Goal: Obtain resource: Download file/media

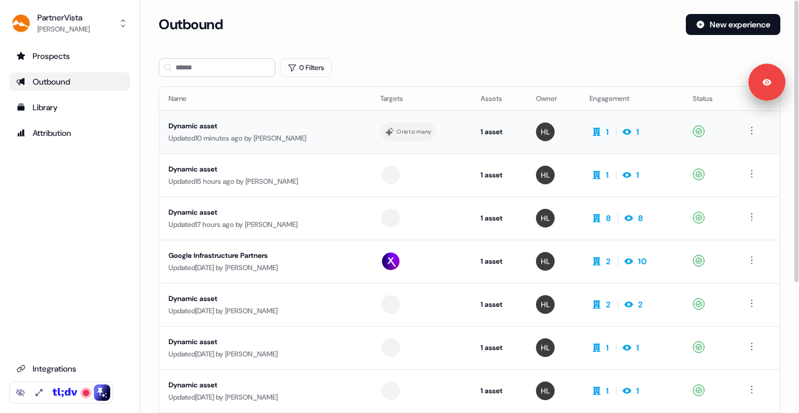
click at [273, 131] on div "Dynamic asset Updated 10 minutes ago by Hondo Lewis" at bounding box center [265, 132] width 193 height 24
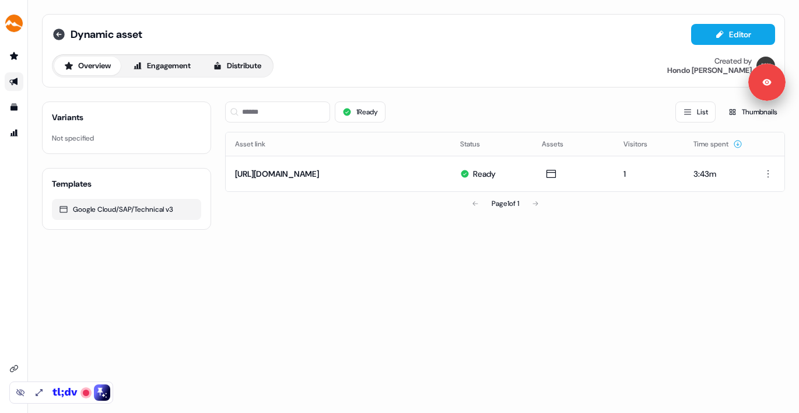
click at [58, 31] on icon at bounding box center [59, 35] width 12 height 12
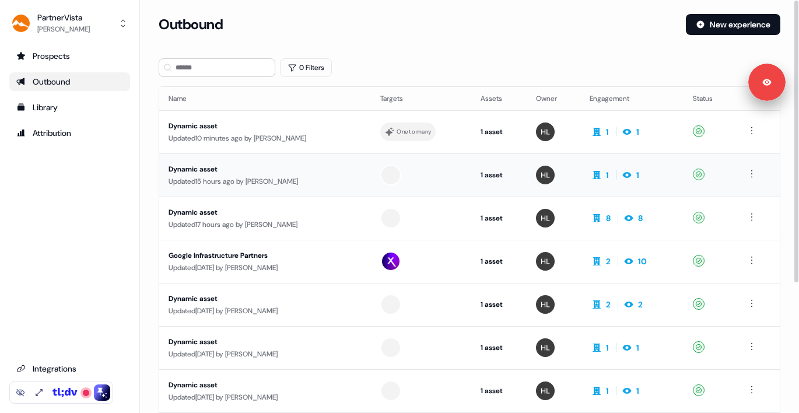
click at [252, 173] on div "Dynamic asset" at bounding box center [265, 169] width 193 height 12
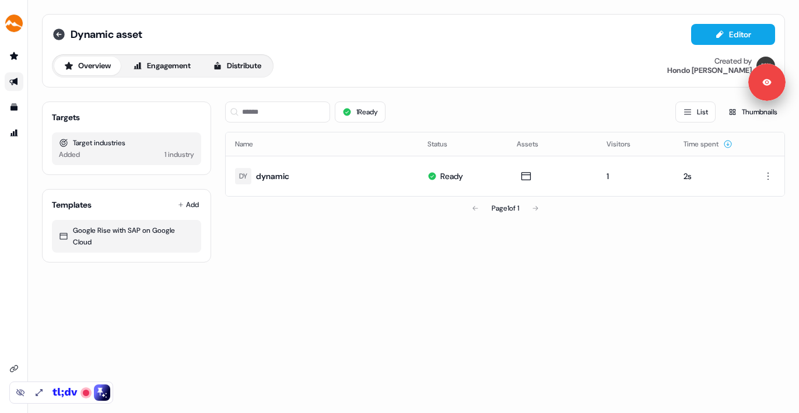
click at [61, 36] on icon at bounding box center [59, 35] width 12 height 12
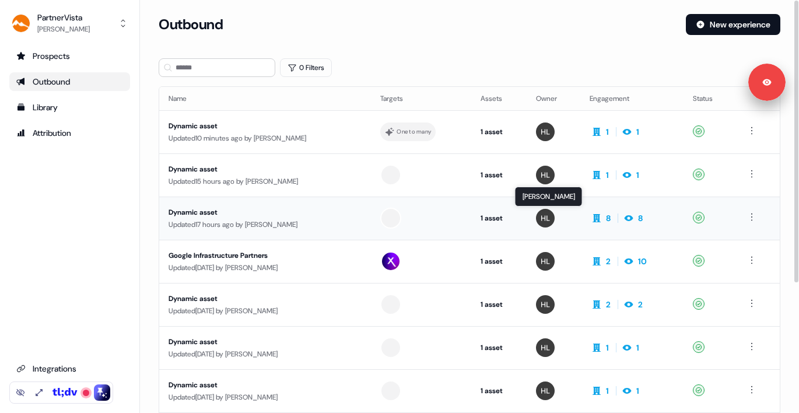
click at [543, 218] on img at bounding box center [545, 218] width 19 height 19
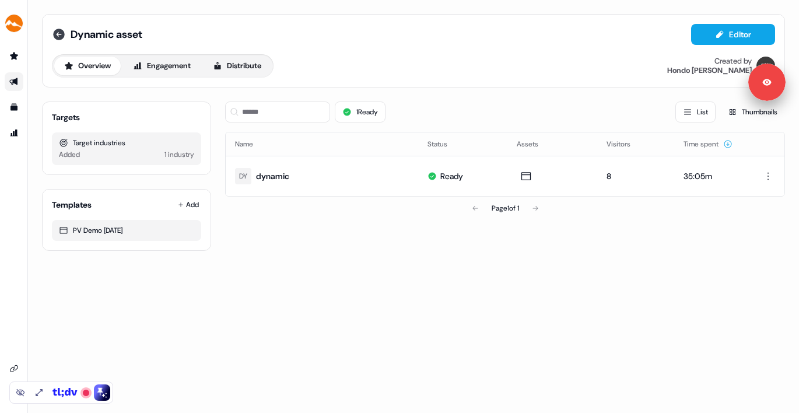
click at [59, 33] on icon at bounding box center [59, 35] width 12 height 12
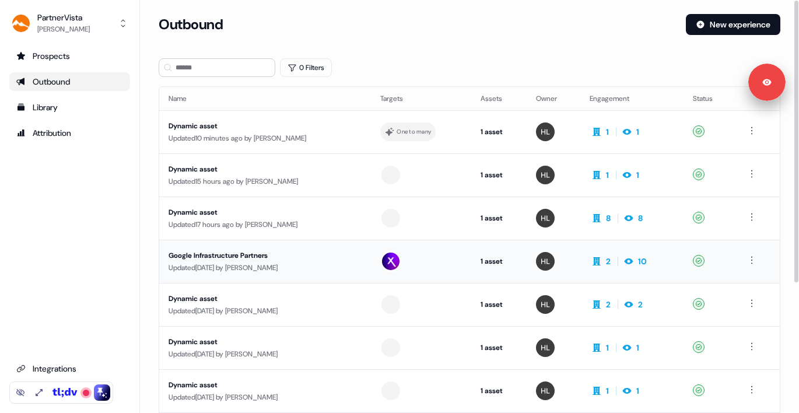
click at [322, 264] on div "Updated 5 days ago by Hondo Lewis" at bounding box center [265, 268] width 193 height 12
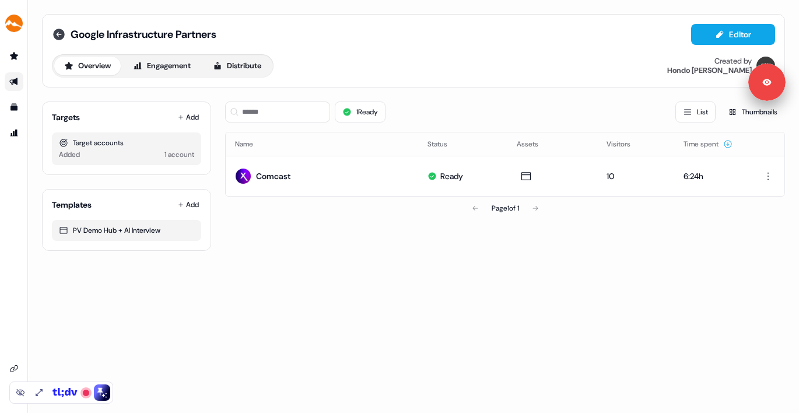
click at [58, 34] on icon at bounding box center [59, 34] width 14 height 14
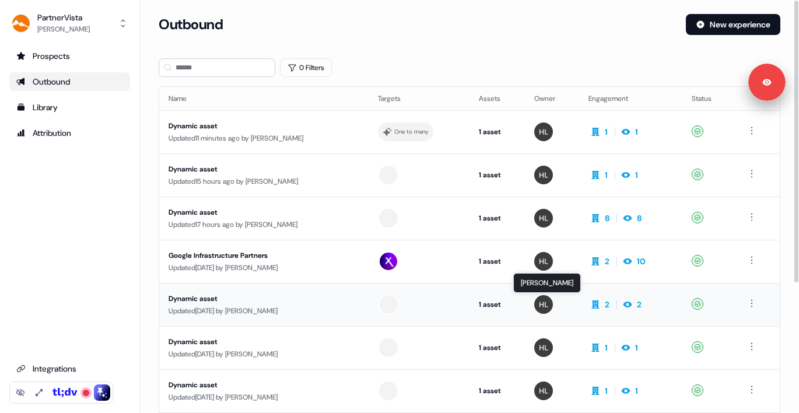
click at [541, 298] on img at bounding box center [543, 304] width 19 height 19
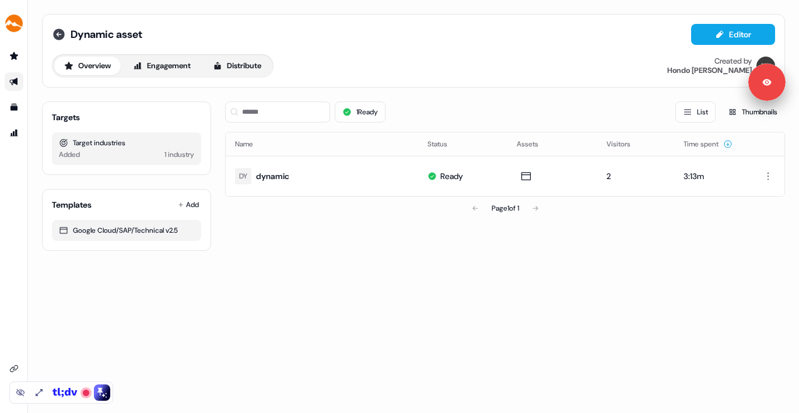
click at [59, 38] on icon at bounding box center [59, 35] width 12 height 12
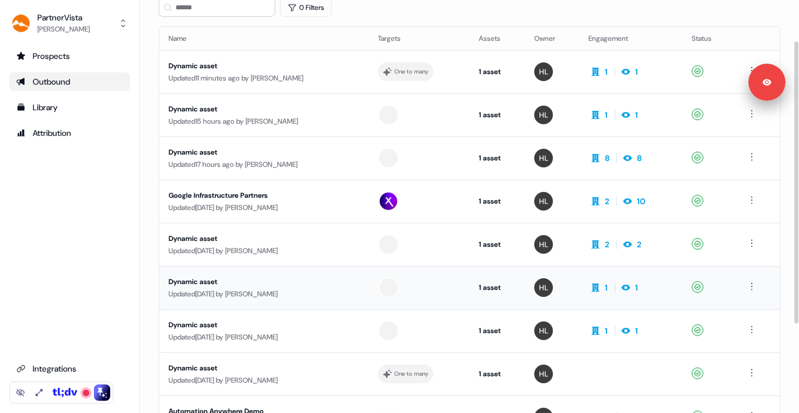
scroll to position [87, 0]
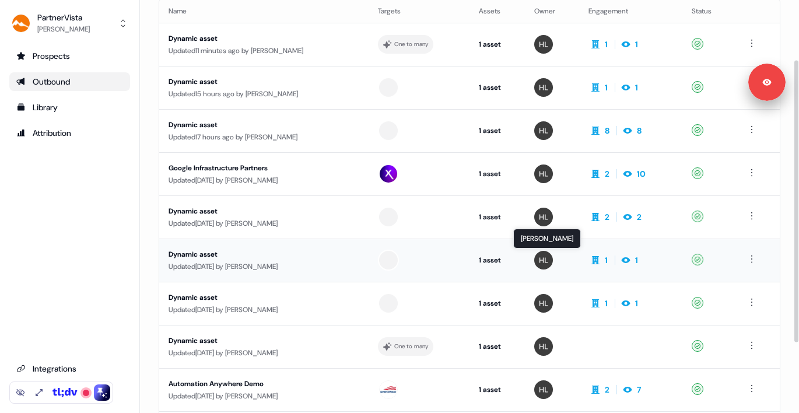
click at [540, 261] on img at bounding box center [543, 260] width 19 height 19
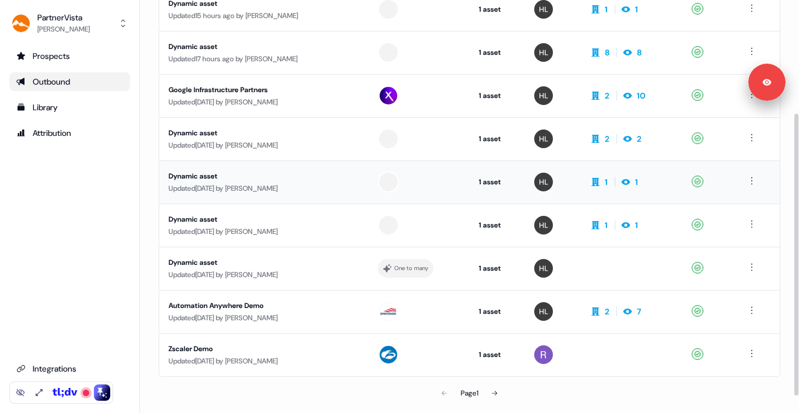
scroll to position [146, 0]
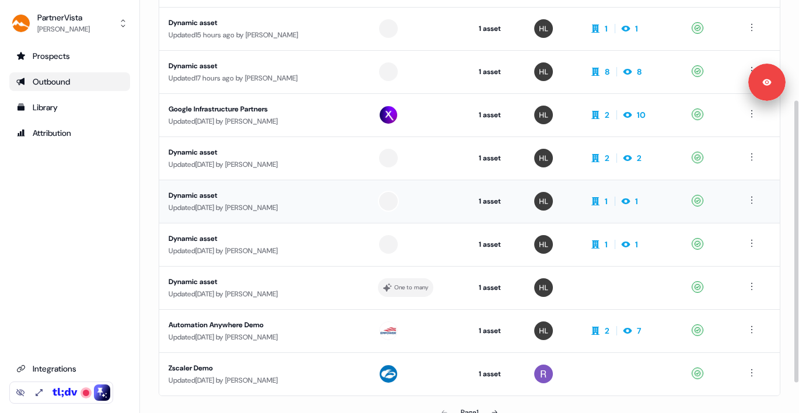
click at [298, 208] on div "Updated 13 days ago by Rick Currier" at bounding box center [264, 208] width 191 height 12
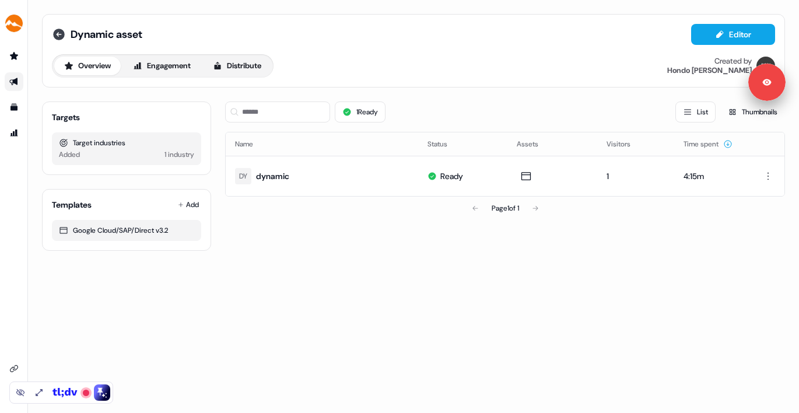
click at [58, 36] on icon at bounding box center [59, 34] width 14 height 14
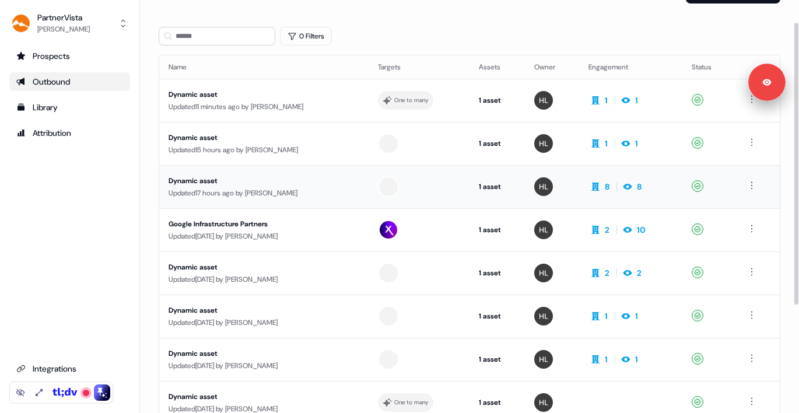
scroll to position [33, 0]
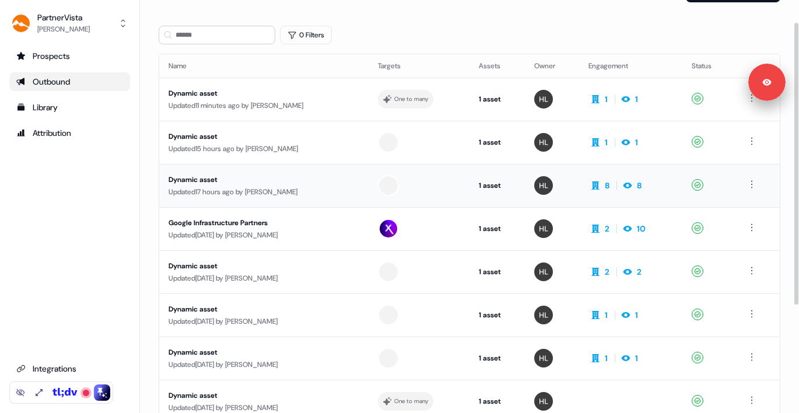
click at [526, 184] on td at bounding box center [552, 185] width 54 height 43
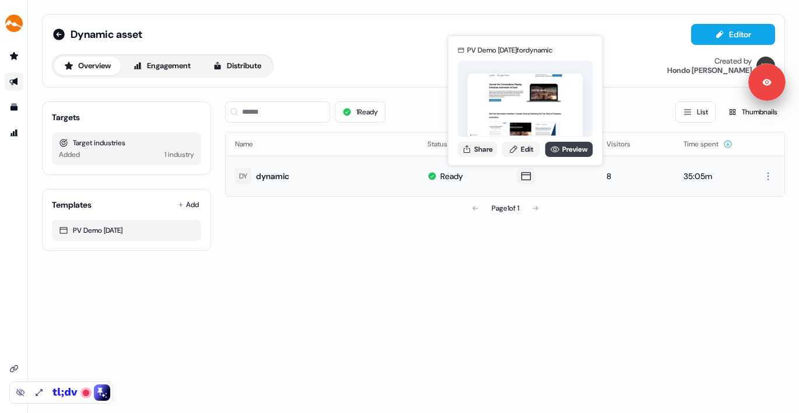
click at [551, 147] on icon at bounding box center [555, 149] width 9 height 9
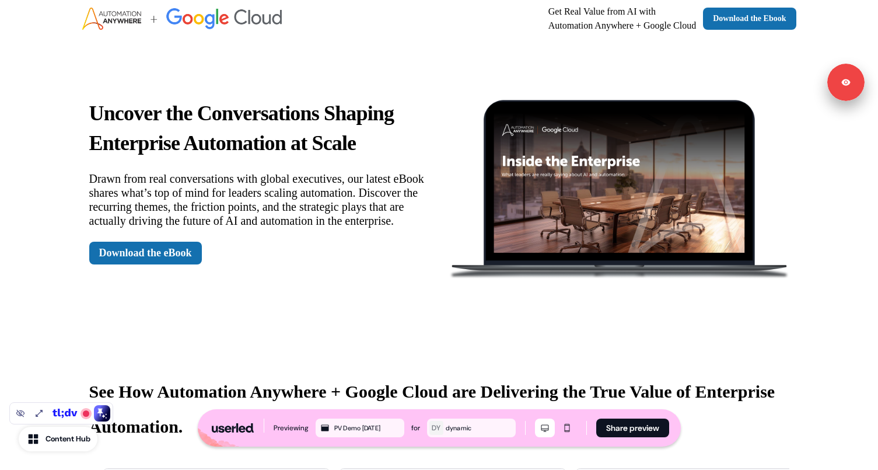
click at [202, 201] on p "Drawn from real conversations with global executives, our latest eBook shares w…" at bounding box center [259, 199] width 341 height 56
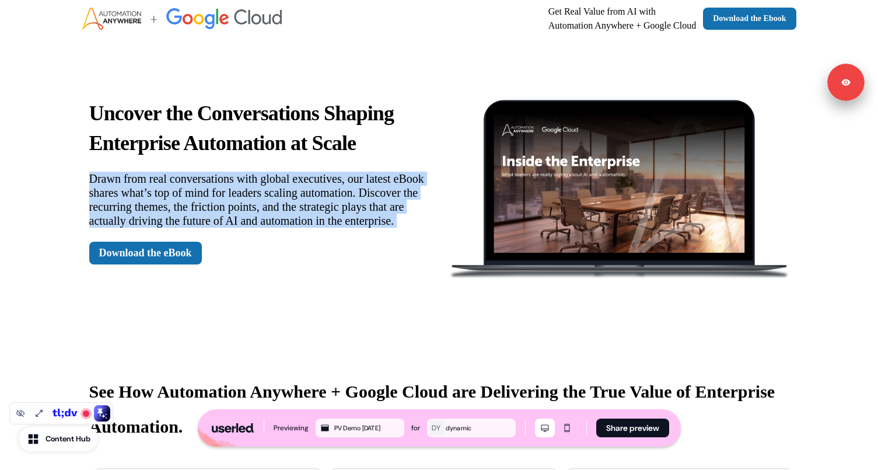
click at [202, 201] on p "Drawn from real conversations with global executives, our latest eBook shares w…" at bounding box center [259, 199] width 341 height 56
click at [282, 307] on div "Uncover the Conversations Shaping Enterprise Automation at Scale Drawn from rea…" at bounding box center [439, 181] width 770 height 288
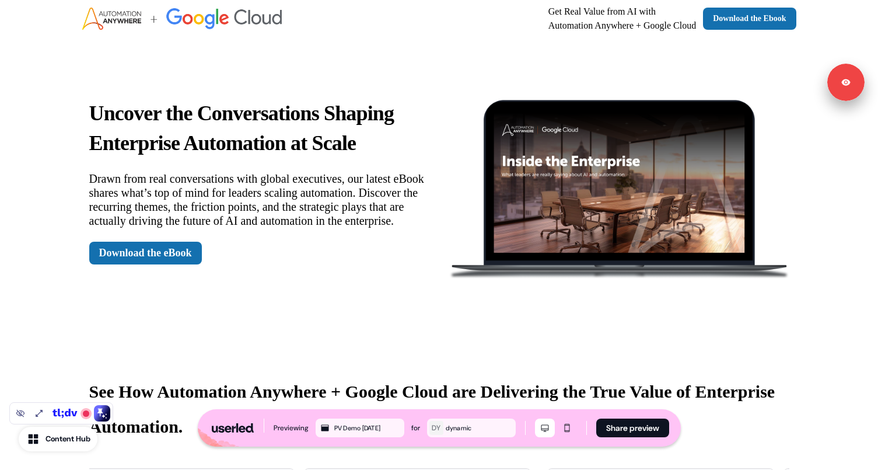
click at [543, 224] on img at bounding box center [619, 181] width 341 height 195
click at [65, 412] on button "Content Hub" at bounding box center [58, 438] width 79 height 24
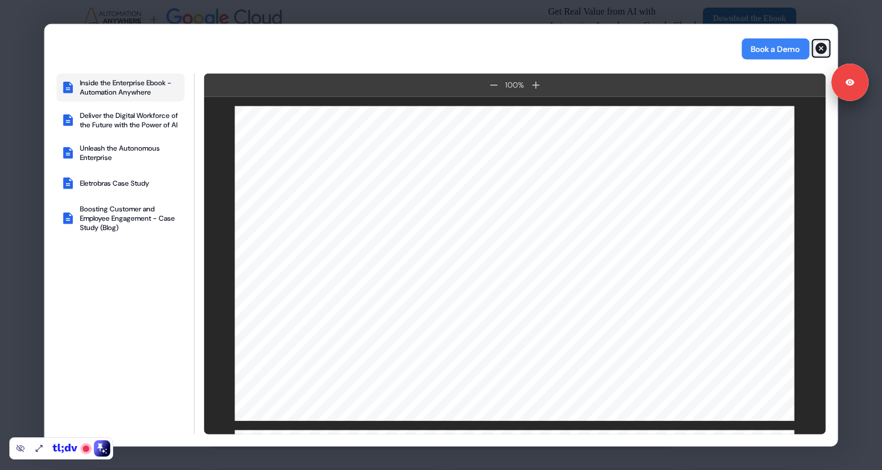
click at [794, 45] on icon "button" at bounding box center [821, 49] width 12 height 12
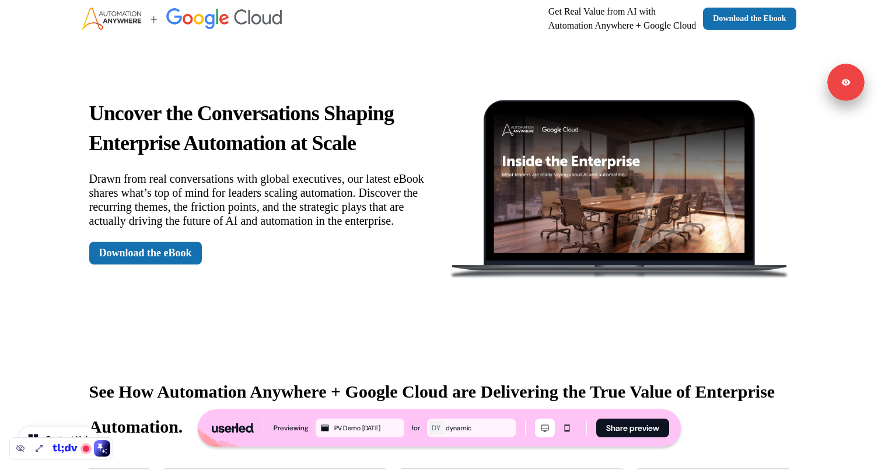
click at [330, 310] on div "Uncover the Conversations Shaping Enterprise Automation at Scale Drawn from rea…" at bounding box center [439, 181] width 770 height 288
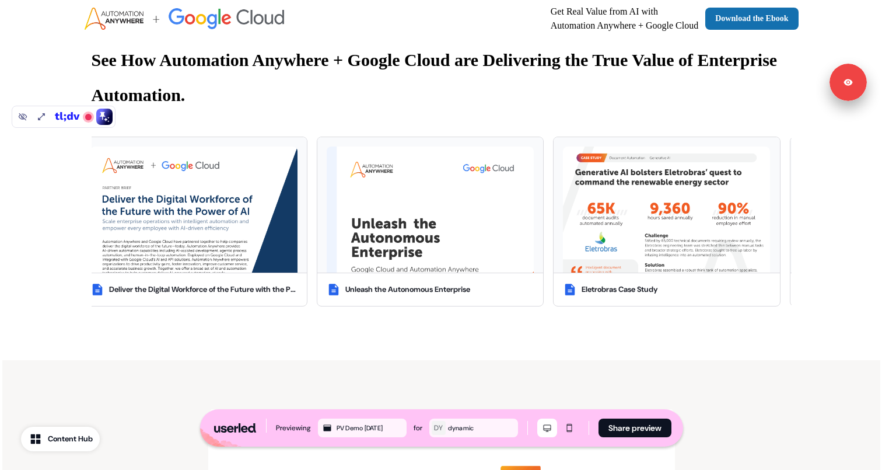
scroll to position [332, 0]
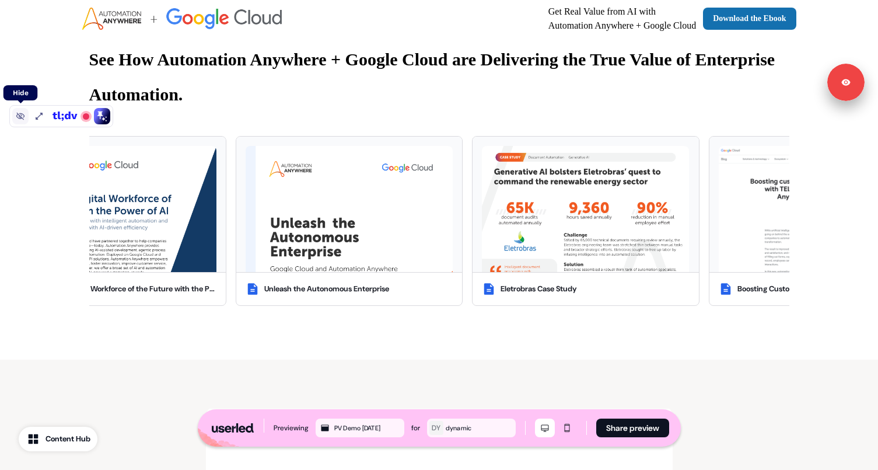
click at [18, 114] on icon at bounding box center [20, 117] width 9 height 8
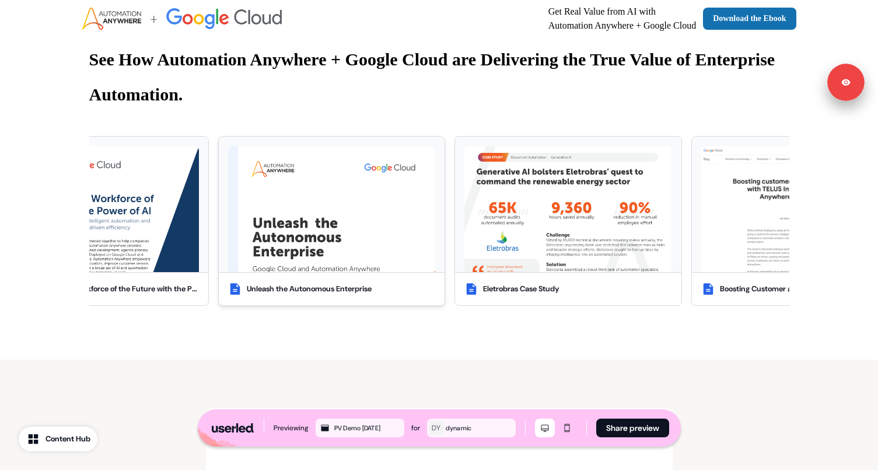
click at [278, 233] on img at bounding box center [331, 209] width 207 height 126
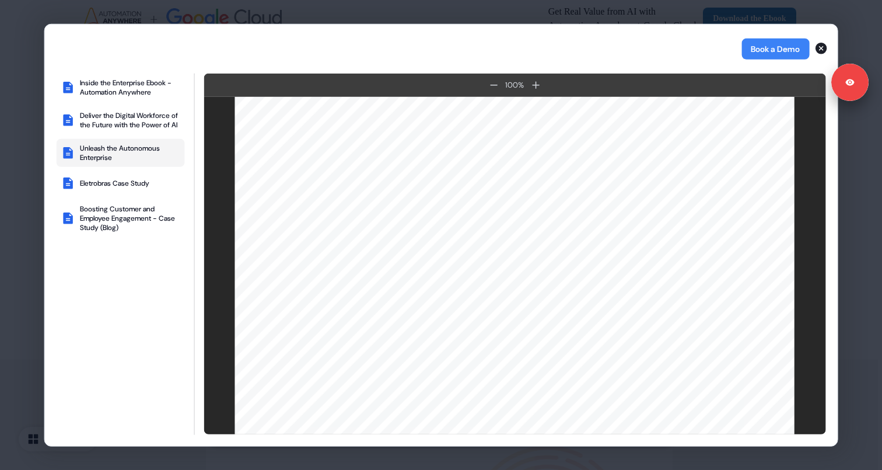
scroll to position [0, 0]
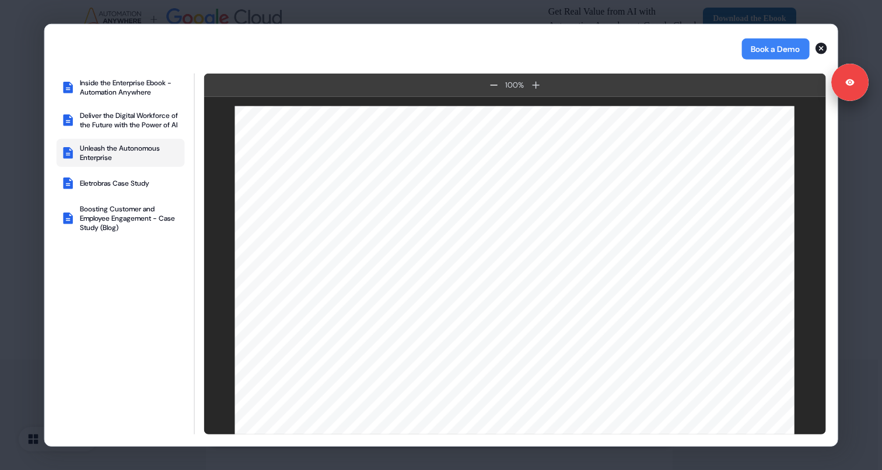
click at [492, 80] on icon at bounding box center [493, 84] width 9 height 9
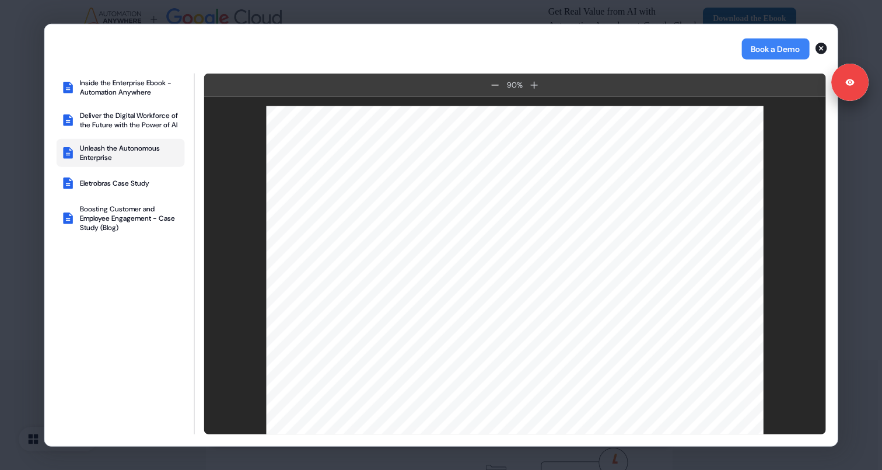
click at [492, 80] on icon at bounding box center [495, 84] width 9 height 9
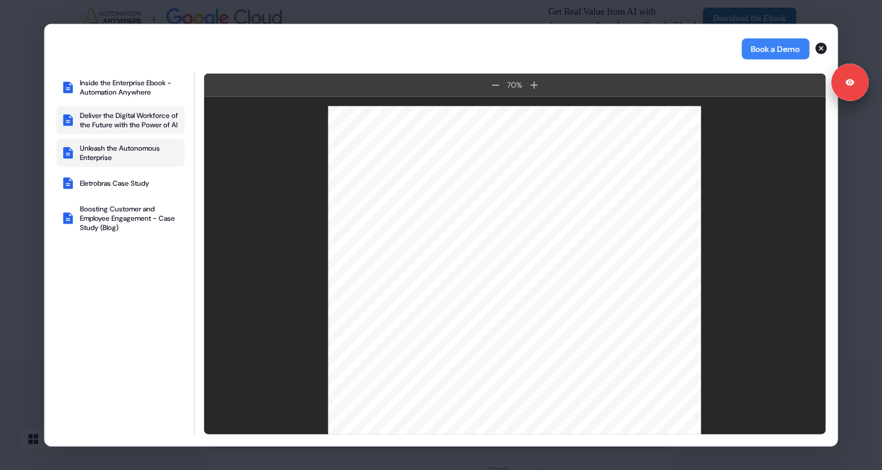
click at [116, 113] on div "Deliver the Digital Workforce of the Future with the Power of AI" at bounding box center [130, 119] width 100 height 19
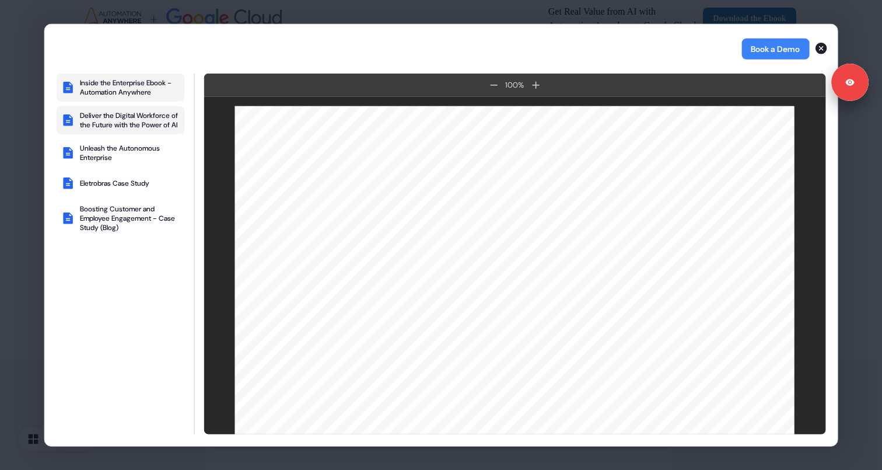
click at [118, 82] on div "Inside the Enterprise Ebook - Automation Anywhere" at bounding box center [130, 87] width 100 height 19
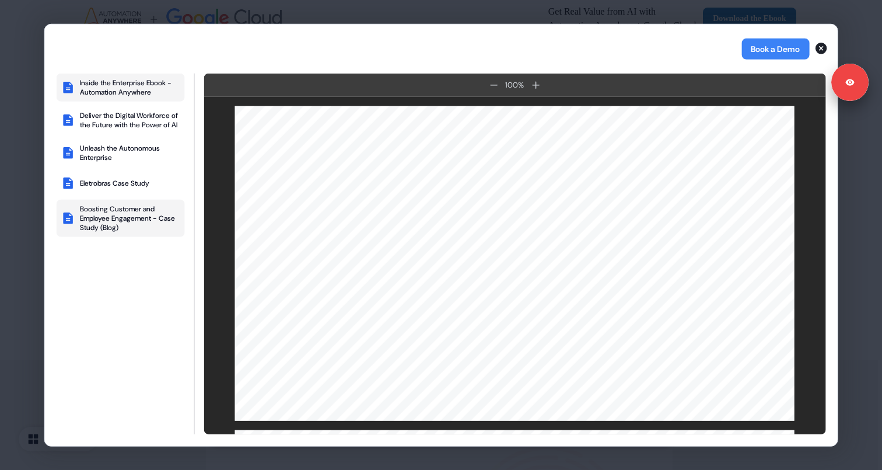
click at [144, 231] on div "Boosting Customer and Employee Engagement - Case Study (Blog)" at bounding box center [130, 218] width 100 height 28
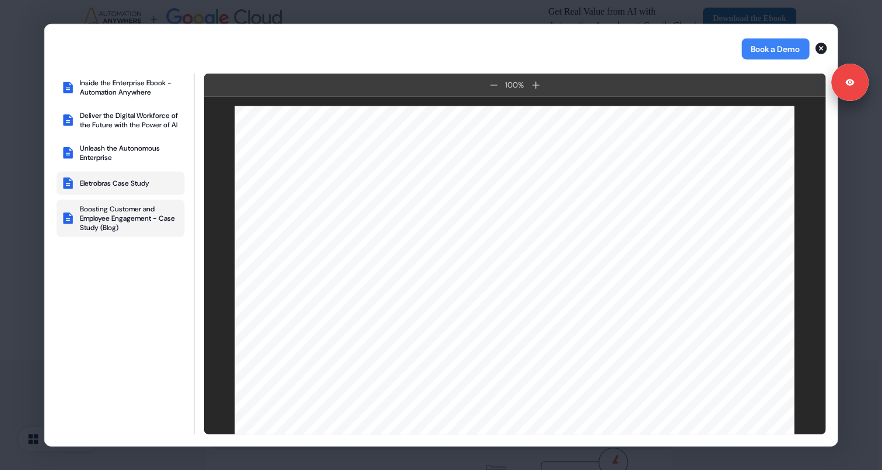
click at [152, 184] on button "Eletrobras Case Study" at bounding box center [121, 182] width 128 height 23
click at [794, 47] on icon "button" at bounding box center [821, 48] width 14 height 14
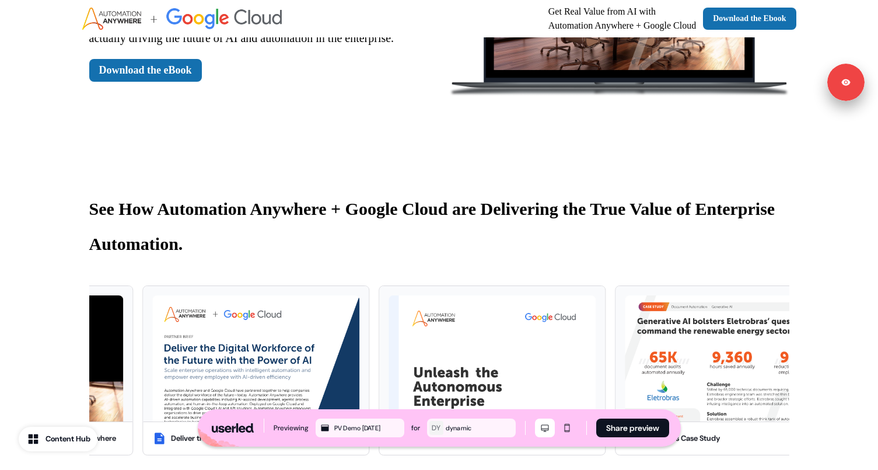
scroll to position [268, 0]
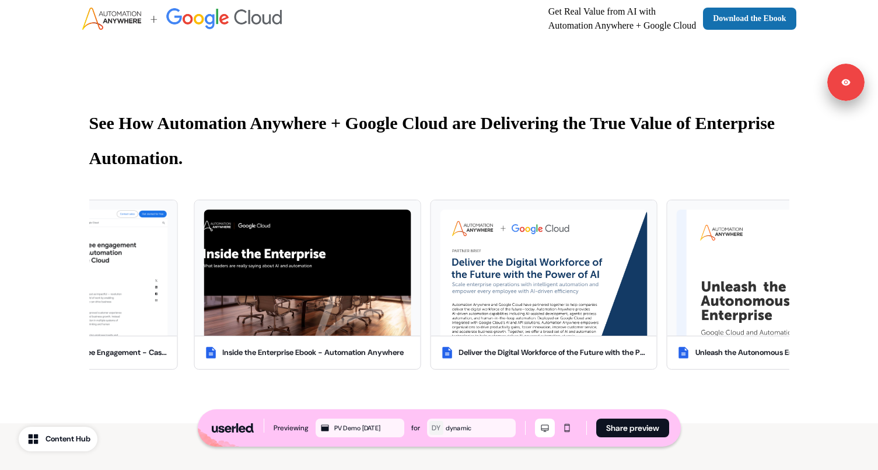
click at [87, 412] on div "Content Hub" at bounding box center [67, 439] width 45 height 12
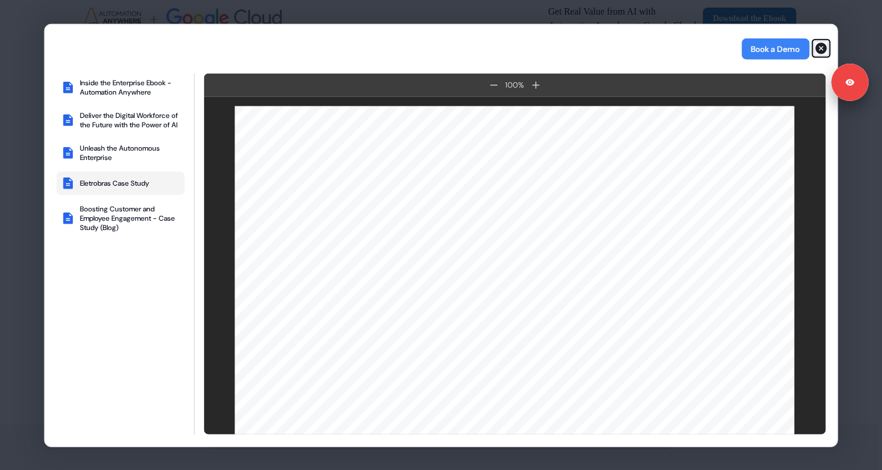
click at [794, 45] on icon "button" at bounding box center [821, 49] width 12 height 12
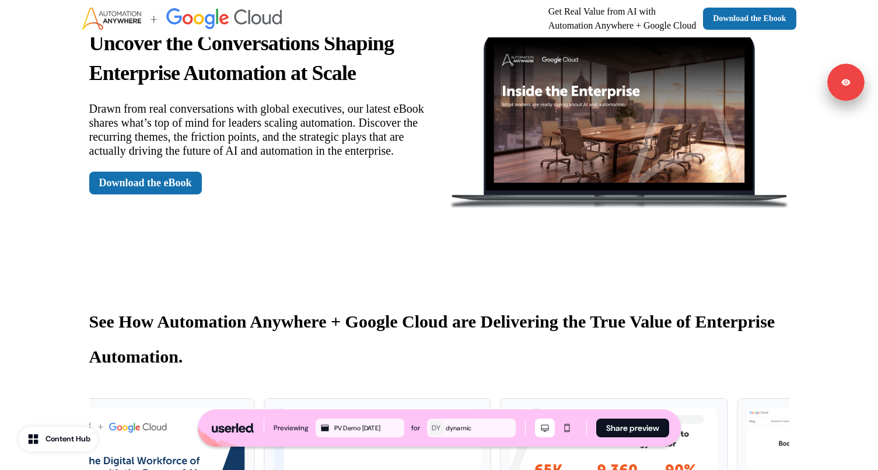
scroll to position [0, 0]
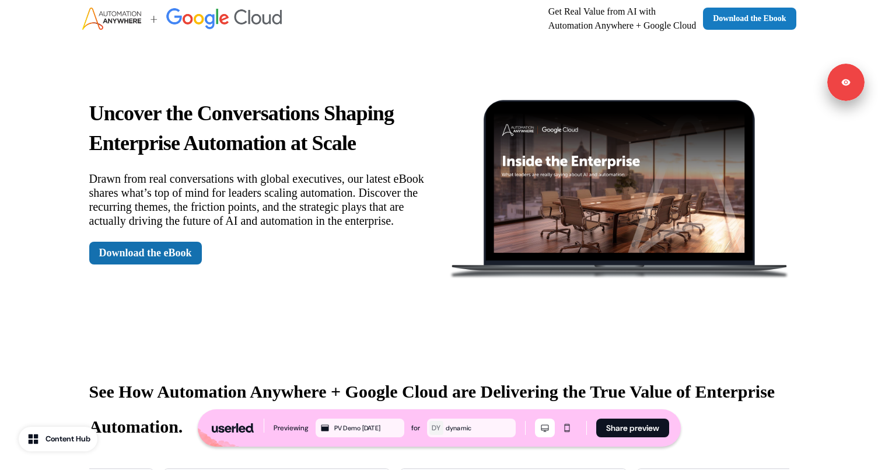
click at [732, 19] on link "Download the Ebook" at bounding box center [749, 19] width 93 height 22
click at [316, 164] on div "Uncover the Conversations Shaping Enterprise Automation at Scale Drawn from rea…" at bounding box center [259, 181] width 341 height 167
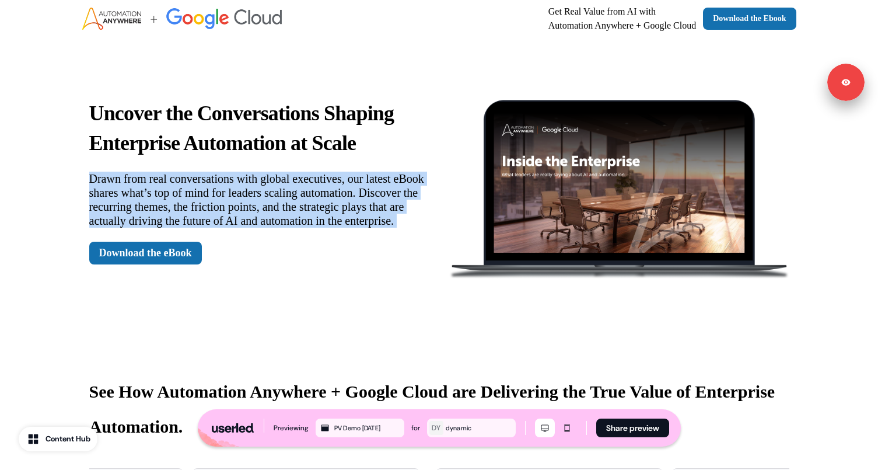
click at [316, 164] on div "Uncover the Conversations Shaping Enterprise Automation at Scale Drawn from rea…" at bounding box center [259, 181] width 341 height 167
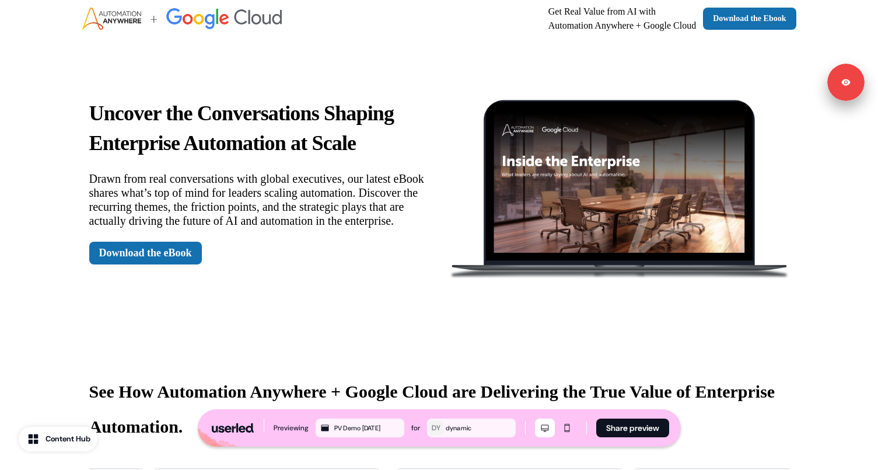
click at [303, 135] on strong "Uncover the Conversations Shaping Enterprise Automation at Scale" at bounding box center [241, 127] width 305 height 53
click at [550, 23] on p "Get Real Value from AI with Automation Anywhere + Google Cloud" at bounding box center [622, 19] width 148 height 28
click at [535, 64] on div "Uncover the Conversations Shaping Enterprise Automation at Scale Drawn from rea…" at bounding box center [439, 181] width 770 height 288
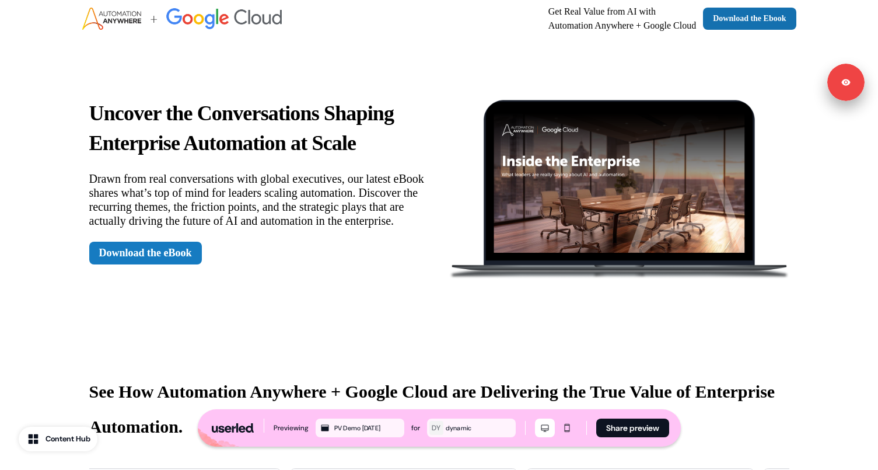
click at [173, 261] on link "Download the eBook" at bounding box center [145, 252] width 113 height 23
click at [520, 215] on img at bounding box center [619, 181] width 341 height 195
click at [78, 412] on div "Content Hub" at bounding box center [67, 439] width 45 height 12
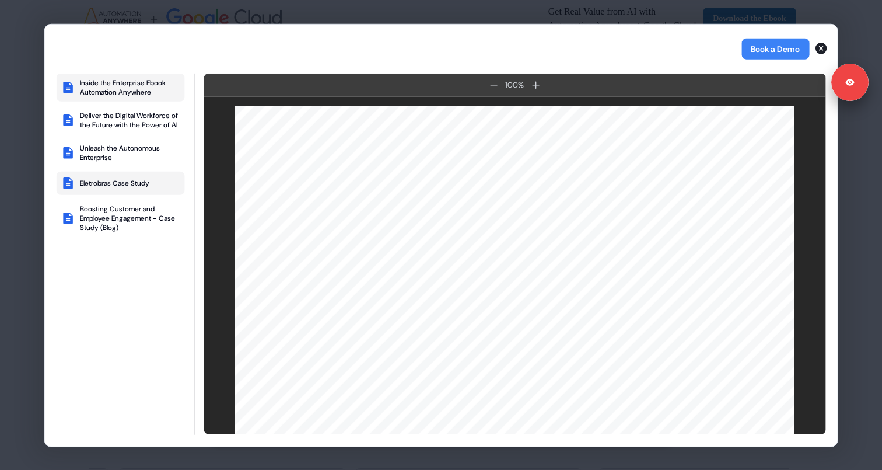
click at [133, 87] on div "Inside the Enterprise Ebook - Automation Anywhere" at bounding box center [130, 87] width 100 height 19
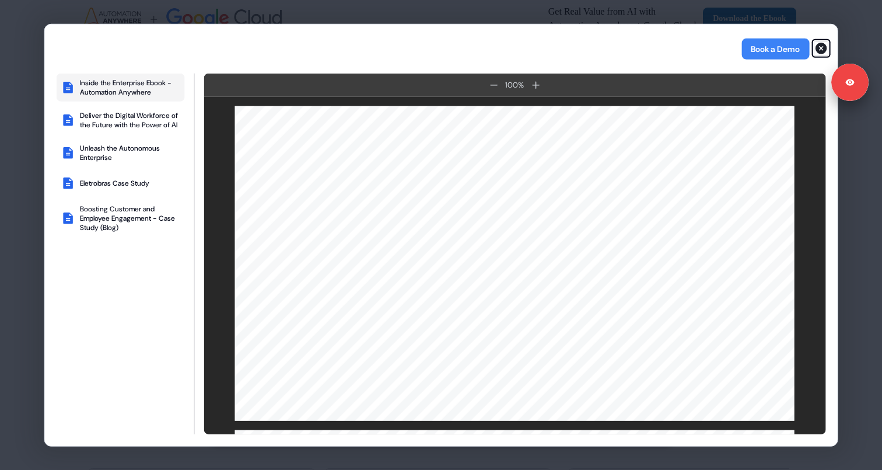
click at [794, 48] on icon "button" at bounding box center [821, 49] width 12 height 12
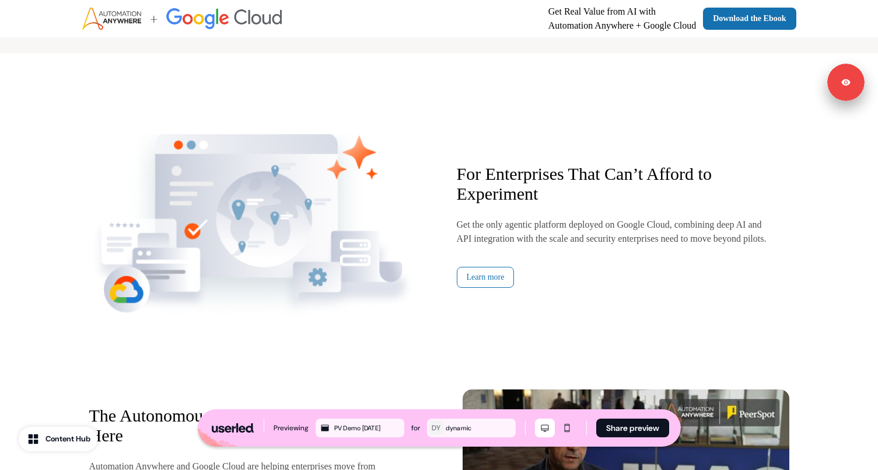
scroll to position [1065, 0]
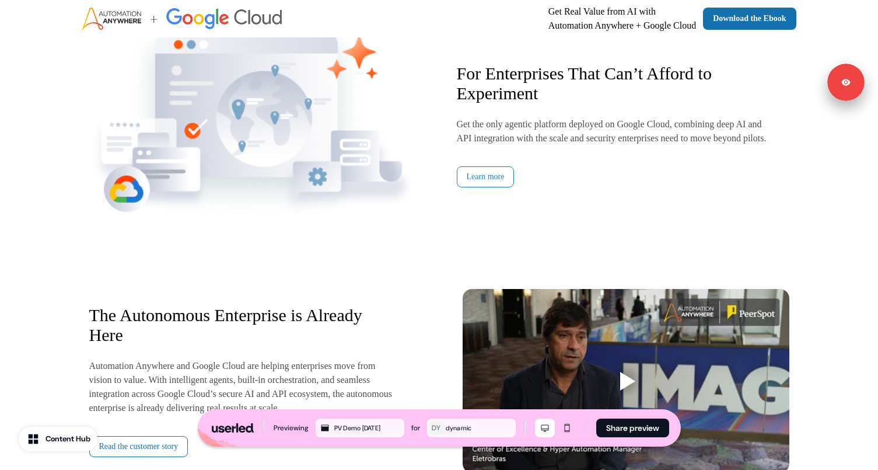
click at [490, 185] on link "Learn more" at bounding box center [486, 176] width 58 height 21
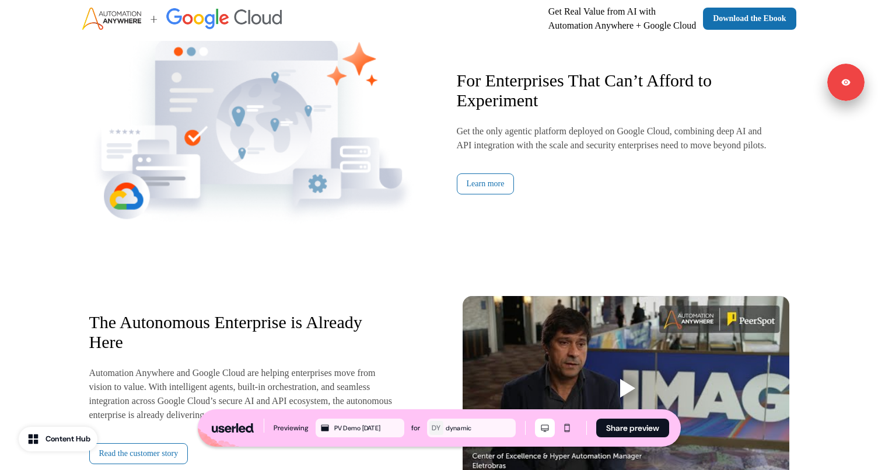
scroll to position [1136, 0]
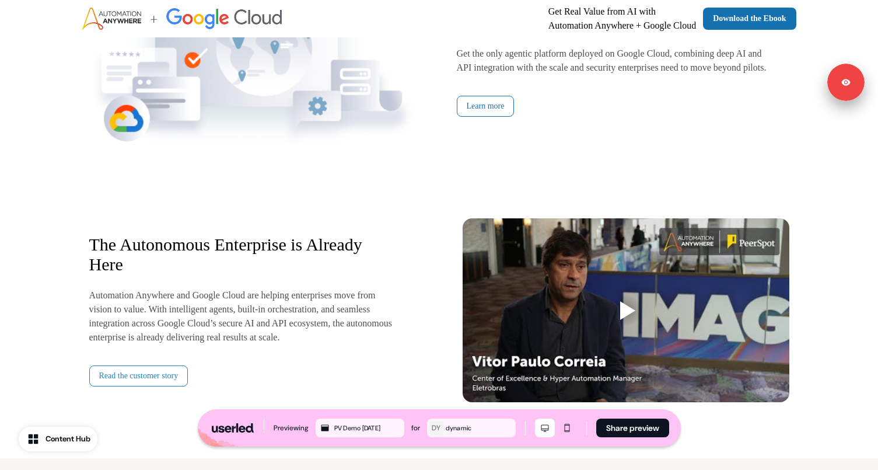
click at [169, 386] on link "Read the customer story" at bounding box center [138, 375] width 99 height 21
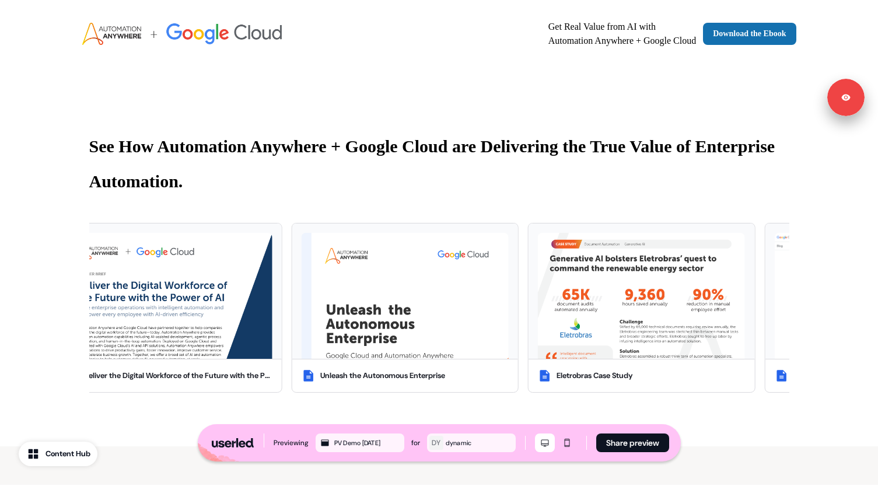
scroll to position [261, 0]
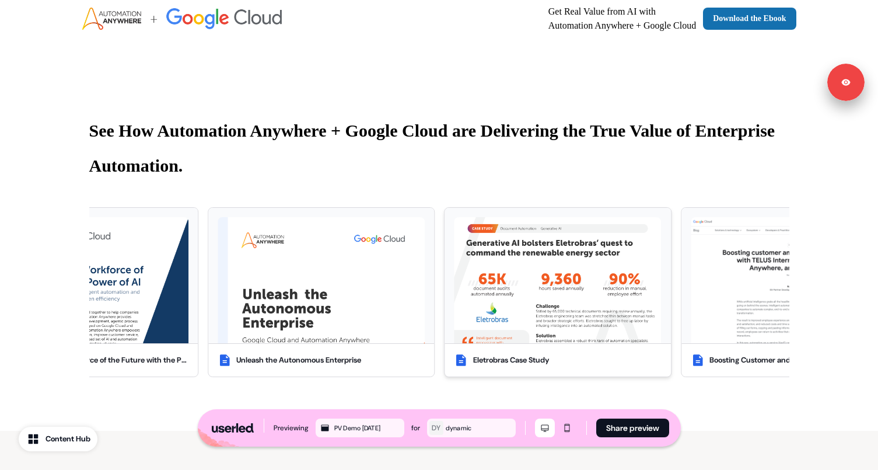
drag, startPoint x: 633, startPoint y: 430, endPoint x: 607, endPoint y: 260, distance: 172.3
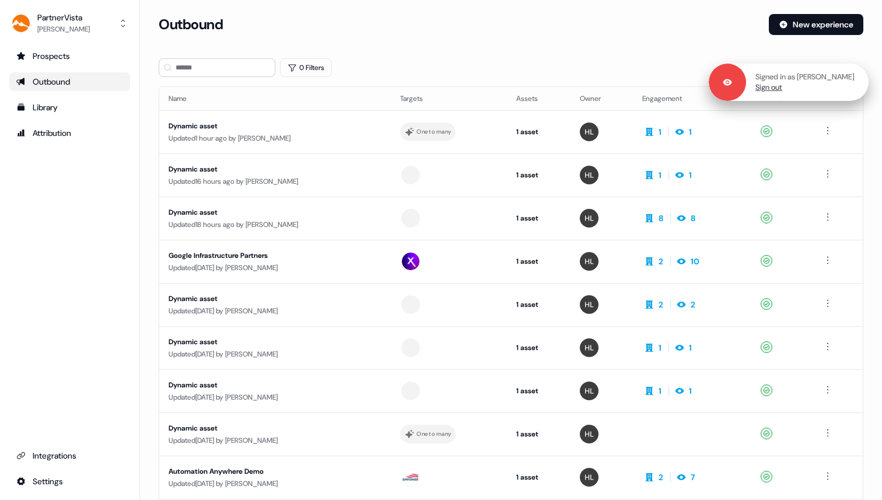
click at [782, 90] on link "Sign out" at bounding box center [768, 87] width 27 height 10
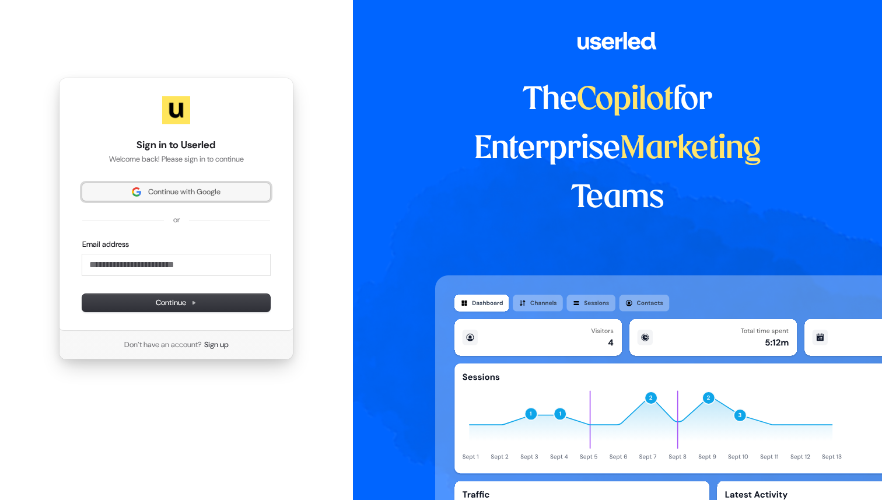
click at [183, 191] on span "Continue with Google" at bounding box center [184, 192] width 72 height 10
